Goal: Check status: Check status

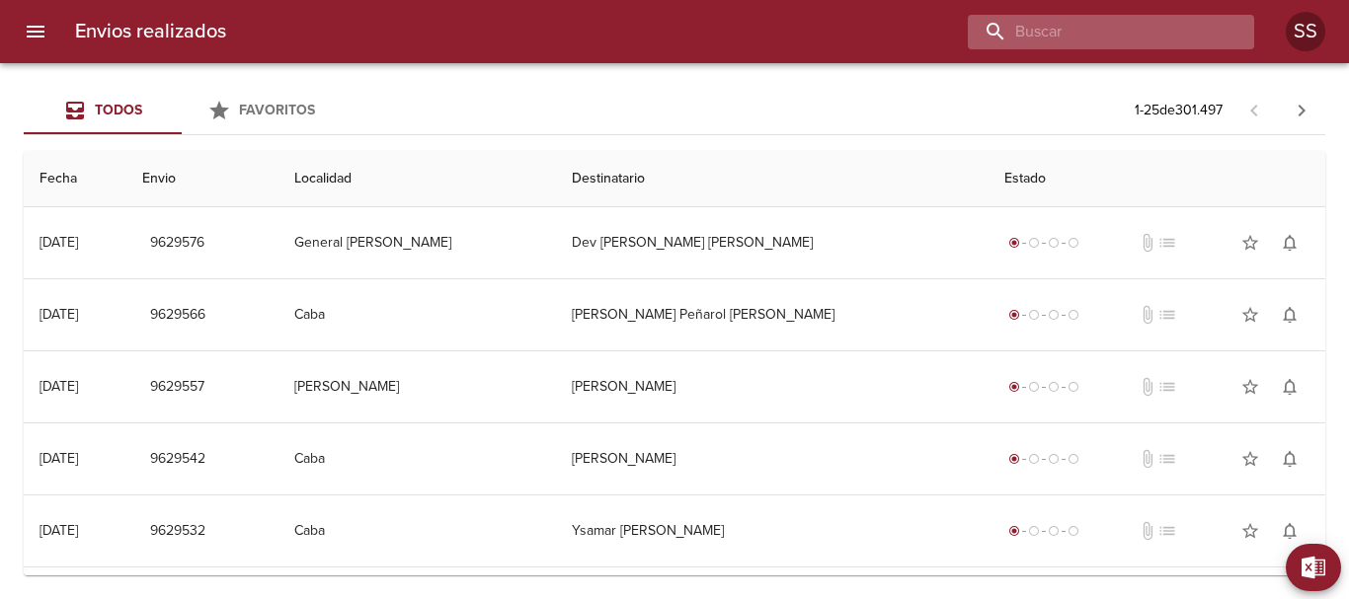
click at [1111, 27] on input "buscar" at bounding box center [1094, 32] width 253 height 35
paste input "[PERSON_NAME] [PERSON_NAME] BP"
type input "[PERSON_NAME] [PERSON_NAME] BP"
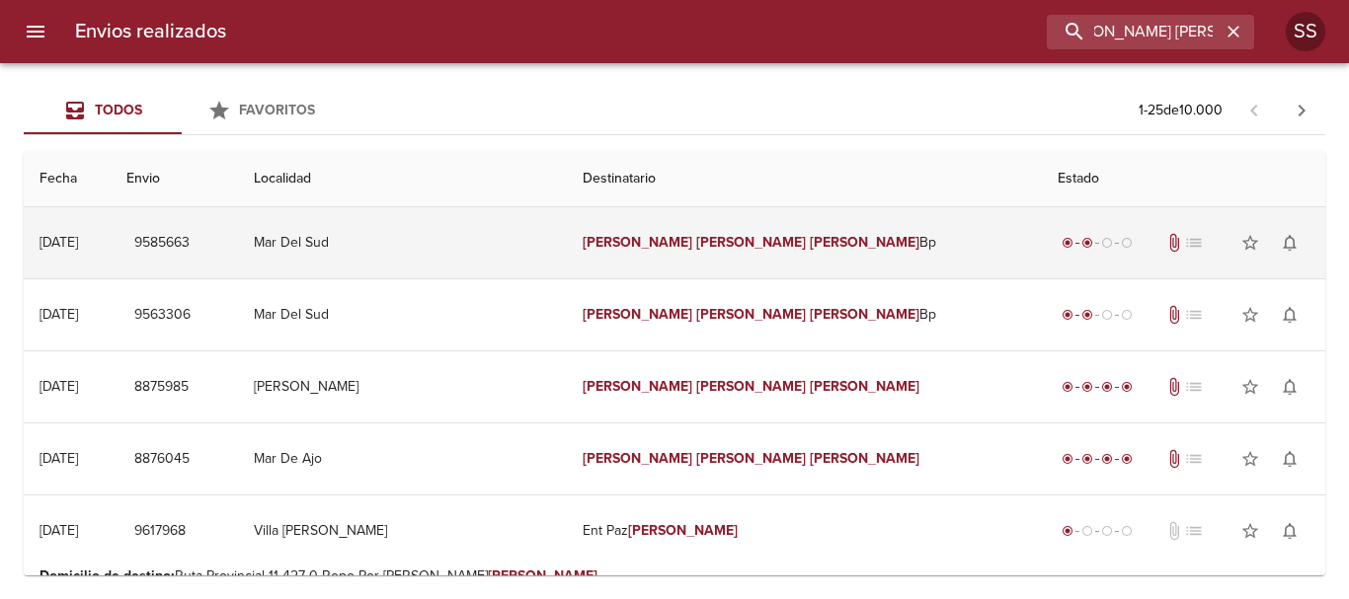
click at [665, 238] on em "[PERSON_NAME]" at bounding box center [638, 242] width 110 height 17
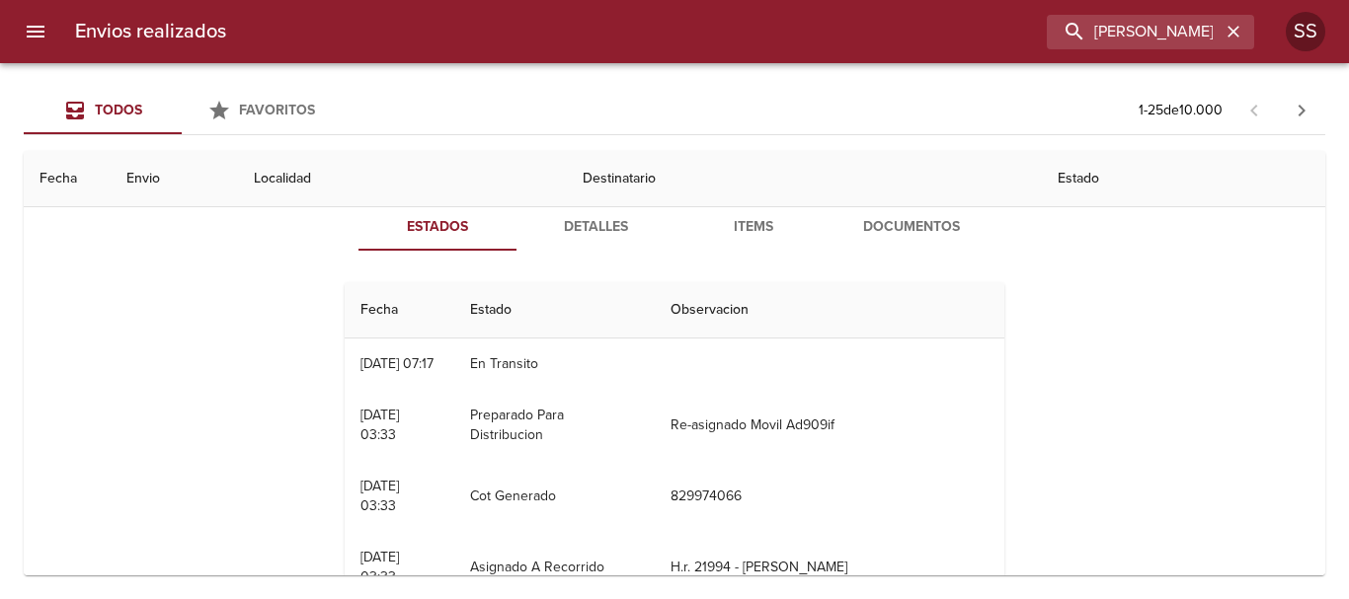
scroll to position [52, 0]
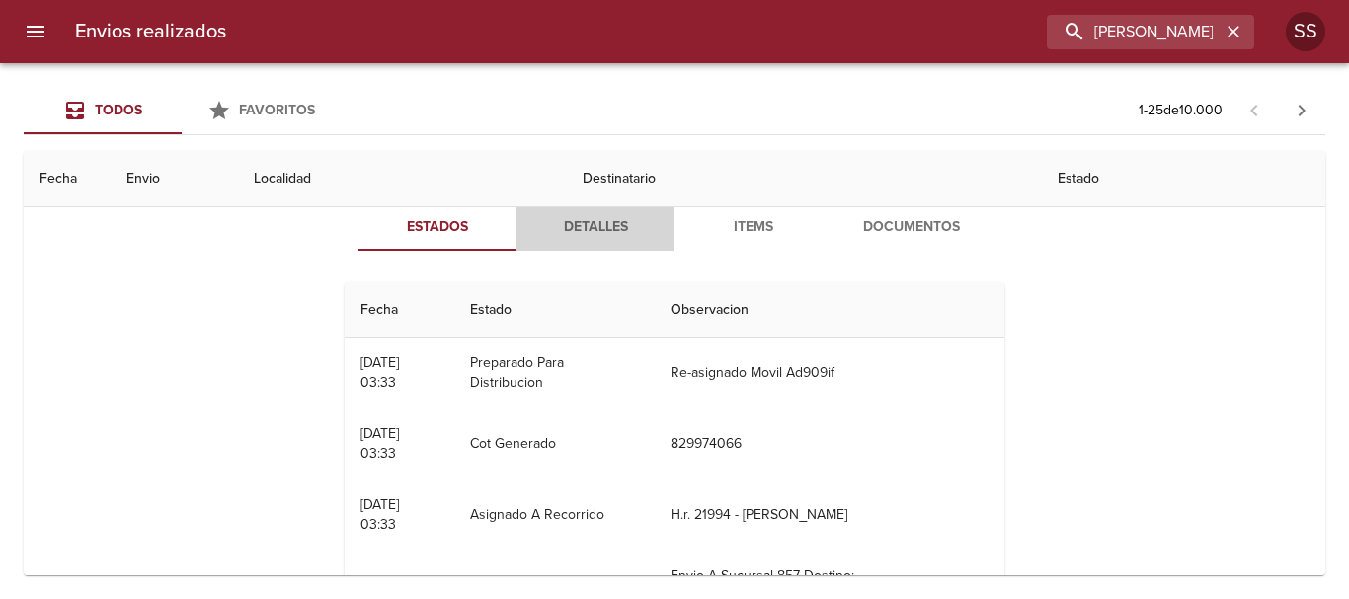
click at [590, 228] on span "Detalles" at bounding box center [595, 227] width 134 height 25
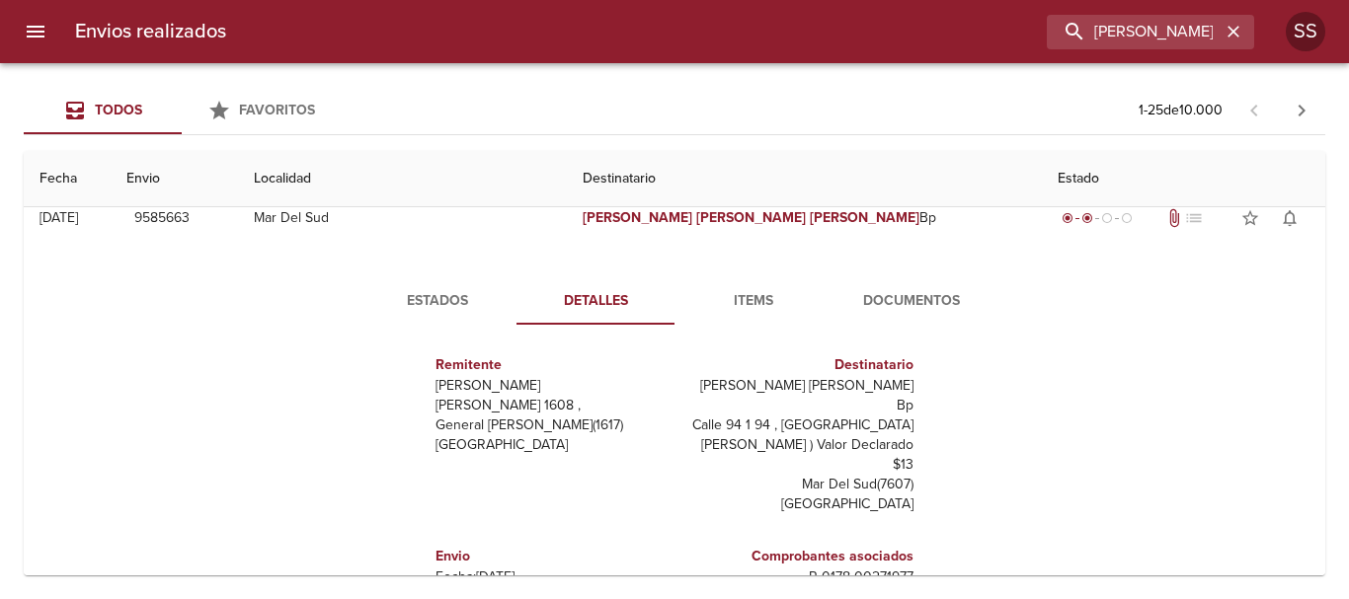
scroll to position [0, 0]
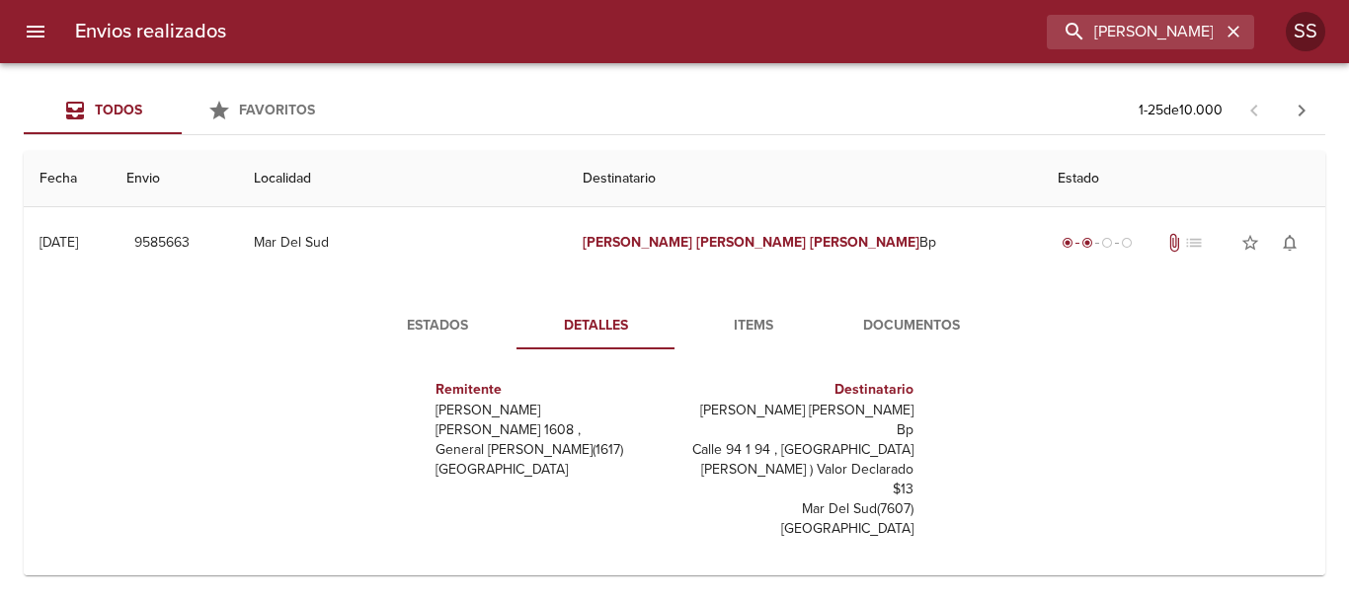
click at [896, 330] on span "Documentos" at bounding box center [911, 326] width 134 height 25
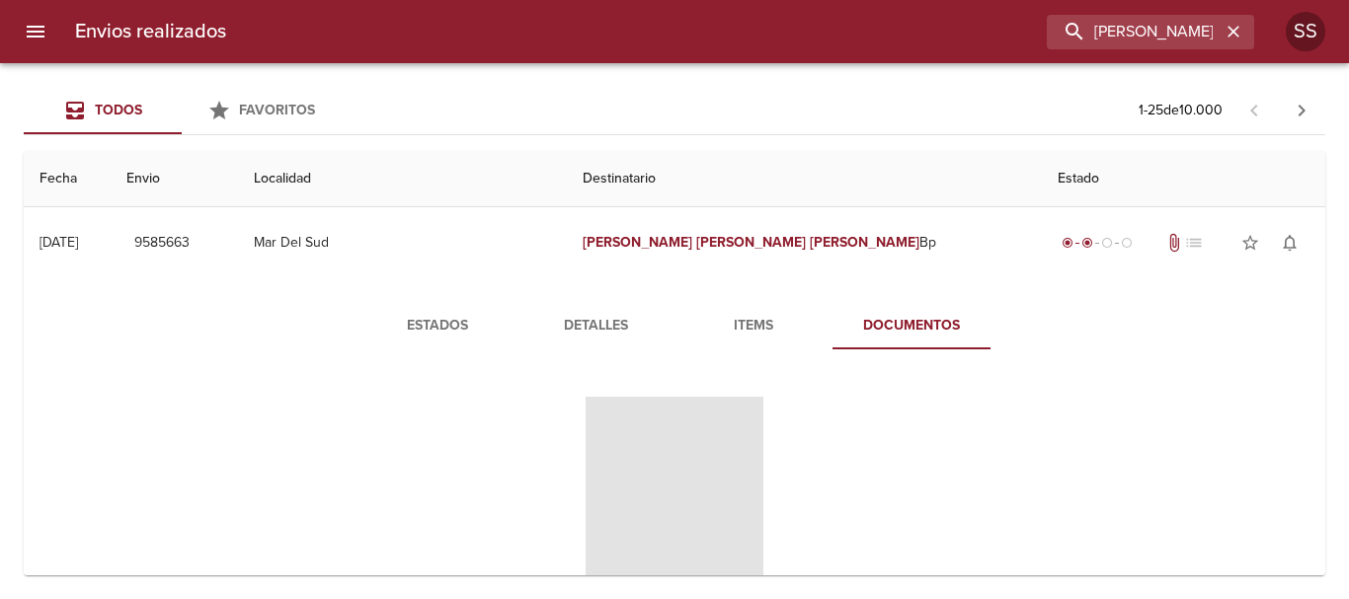
click at [738, 329] on span "Items" at bounding box center [753, 326] width 134 height 25
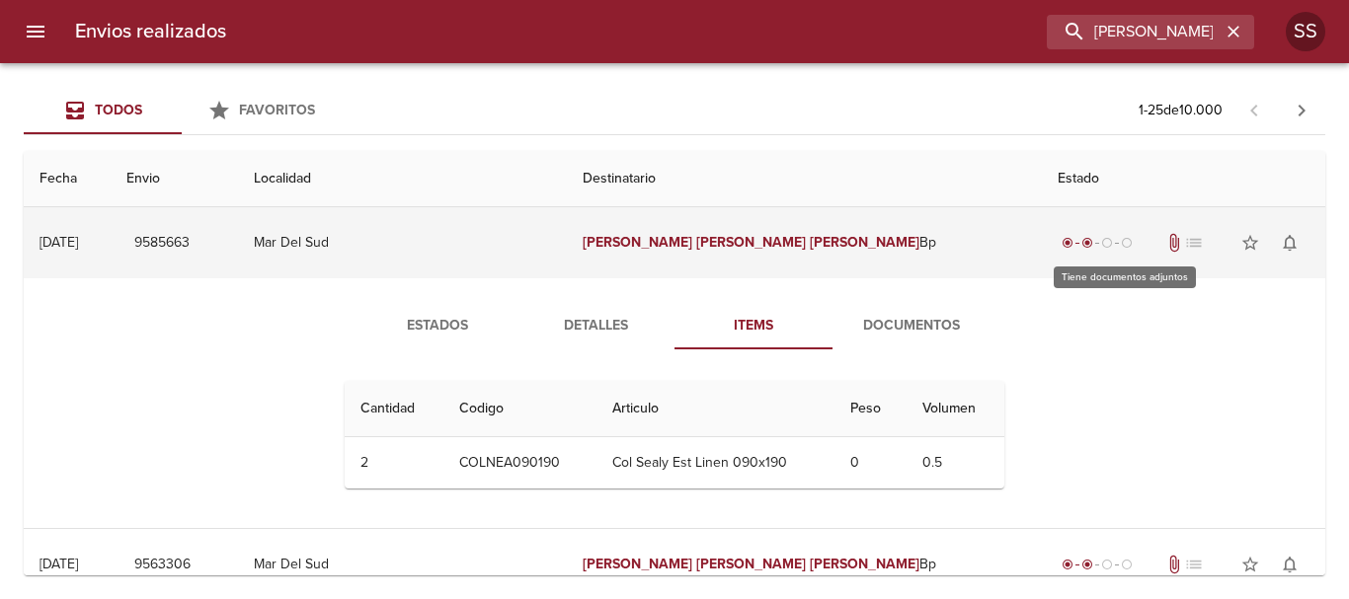
click at [1164, 242] on span "attach_file" at bounding box center [1174, 243] width 20 height 20
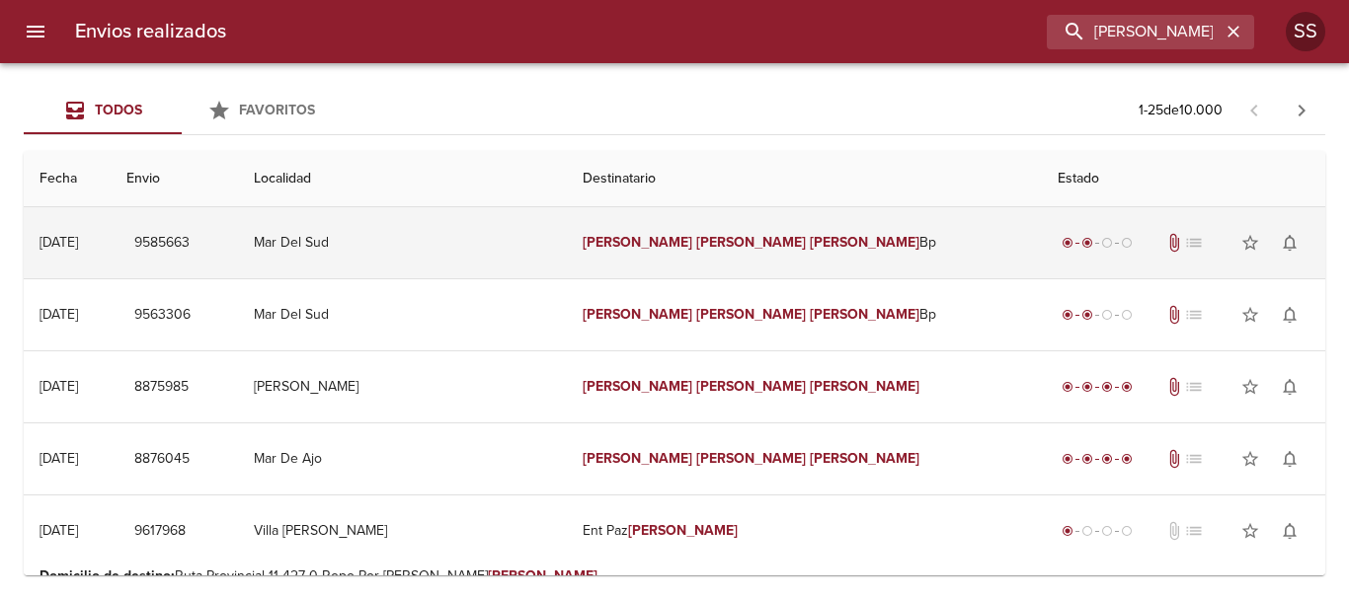
click at [699, 248] on em "[PERSON_NAME]" at bounding box center [751, 242] width 110 height 17
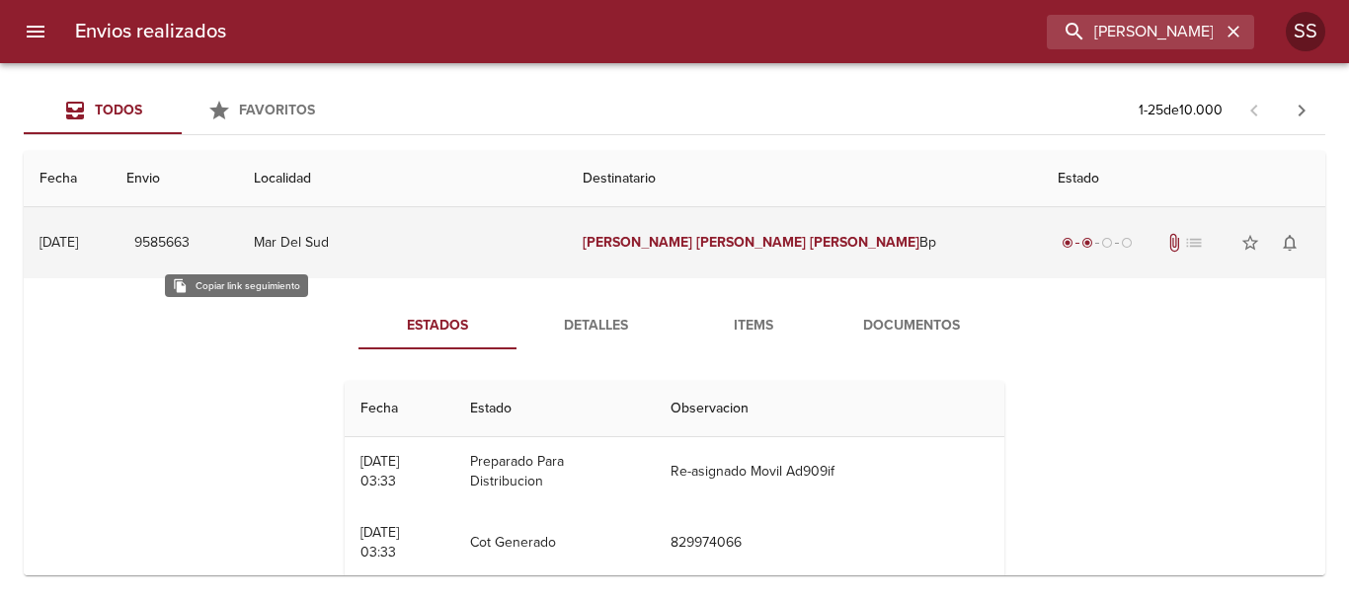
click at [190, 241] on span "9585663" at bounding box center [161, 243] width 55 height 25
click at [190, 242] on span "9585663" at bounding box center [161, 243] width 55 height 25
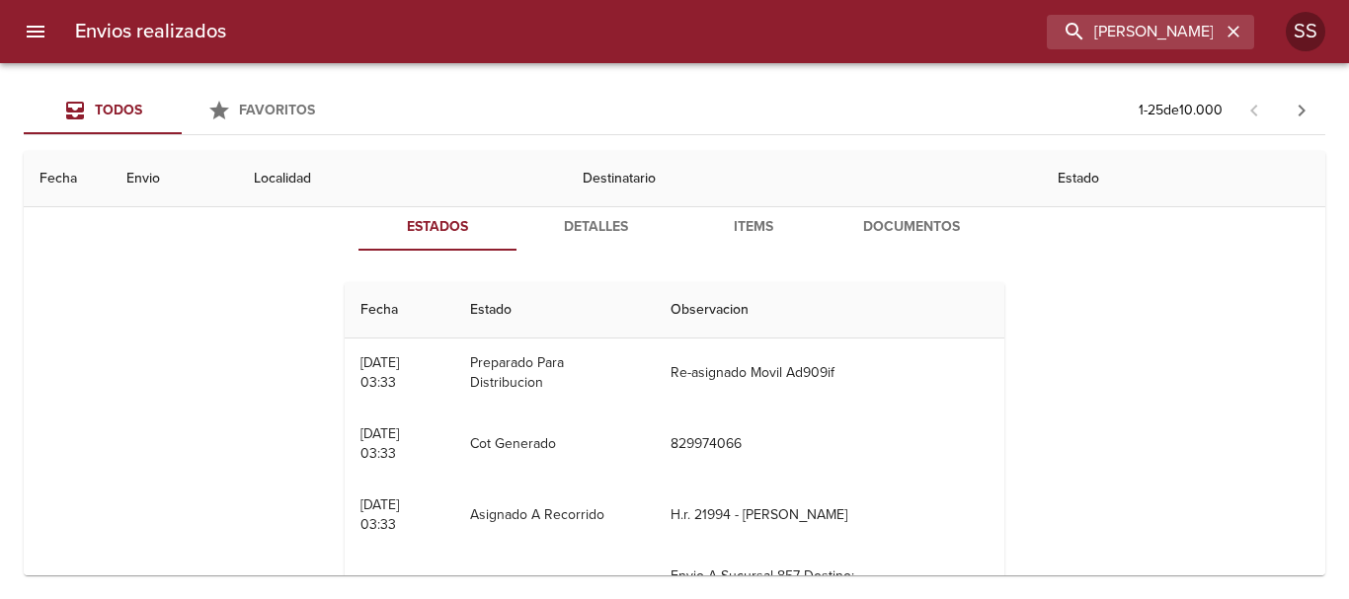
scroll to position [197, 0]
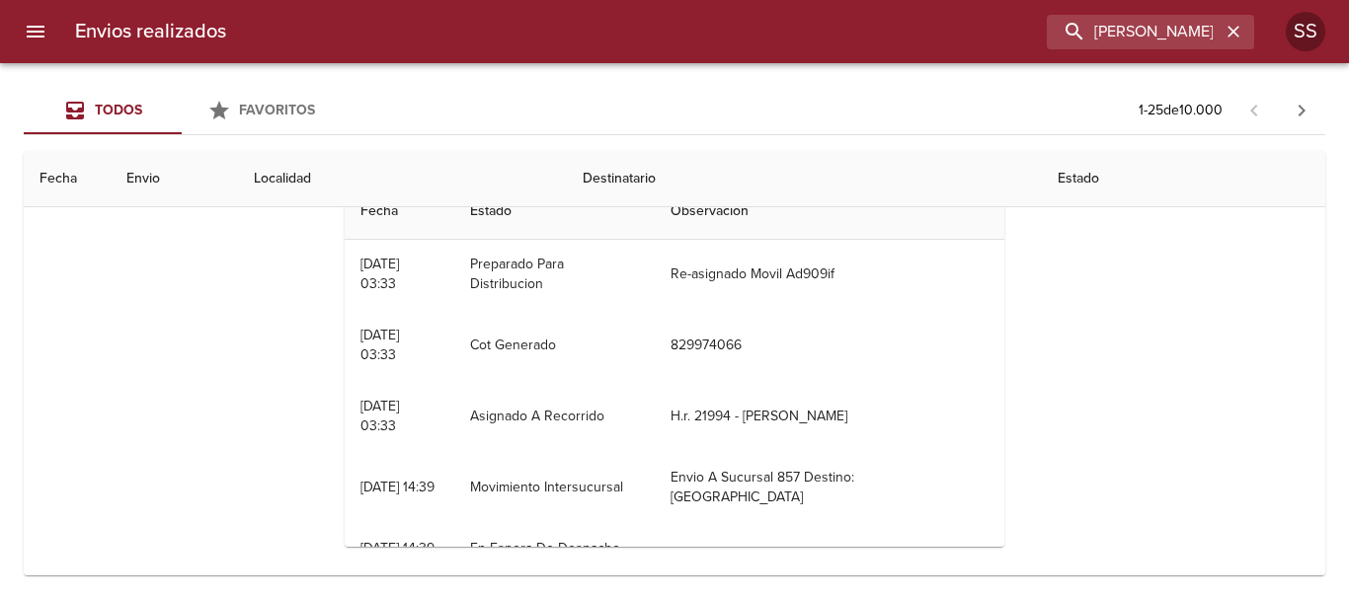
click at [168, 390] on div "Estados Detalles Items Documentos Fecha Estado Observacion 01/10 [DATE] 07:17 E…" at bounding box center [674, 334] width 1270 height 506
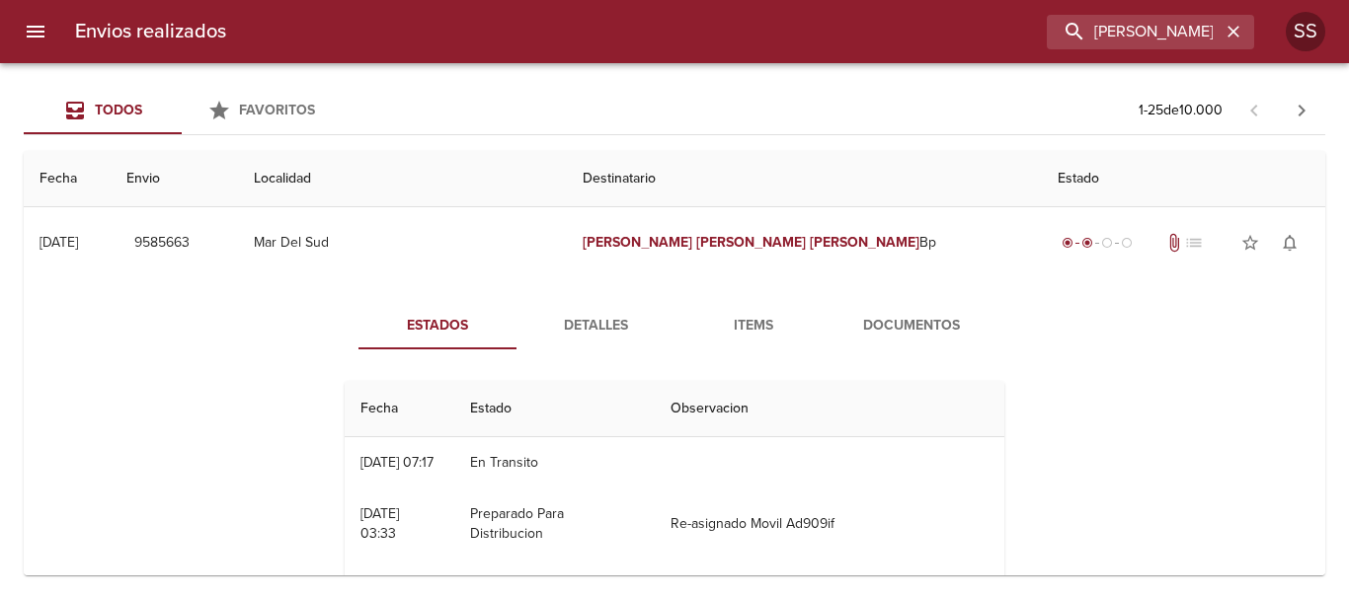
scroll to position [0, 0]
click at [891, 324] on span "Documentos" at bounding box center [911, 326] width 134 height 25
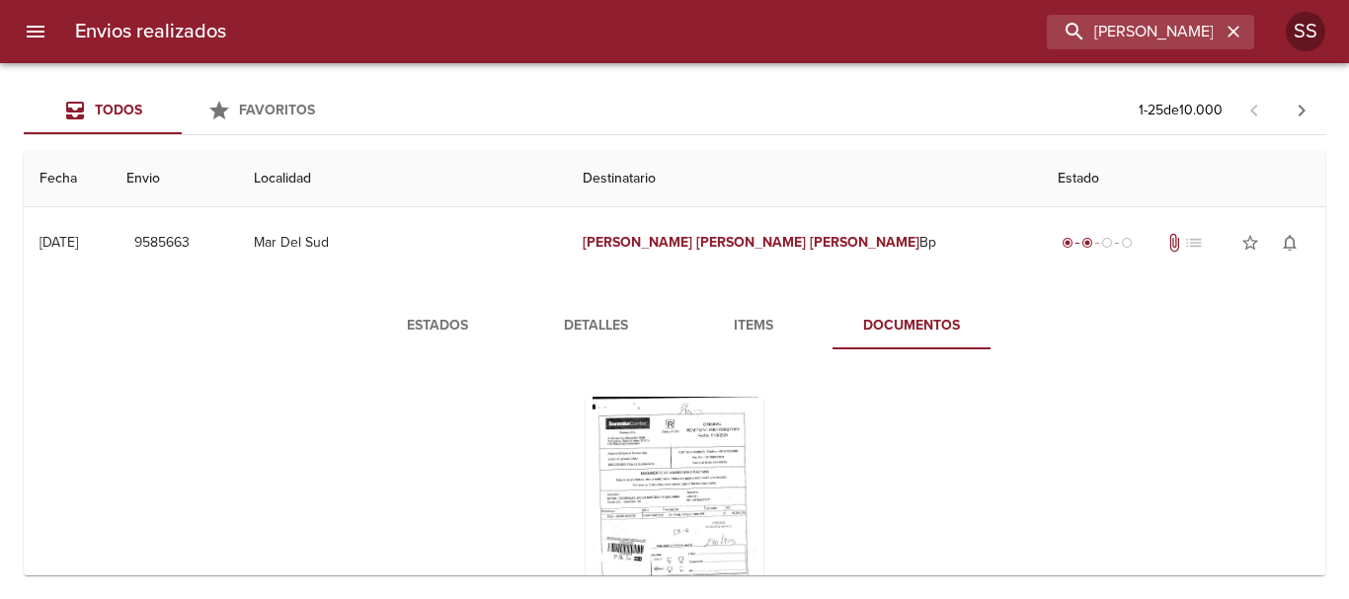
scroll to position [99, 0]
